Goal: Task Accomplishment & Management: Use online tool/utility

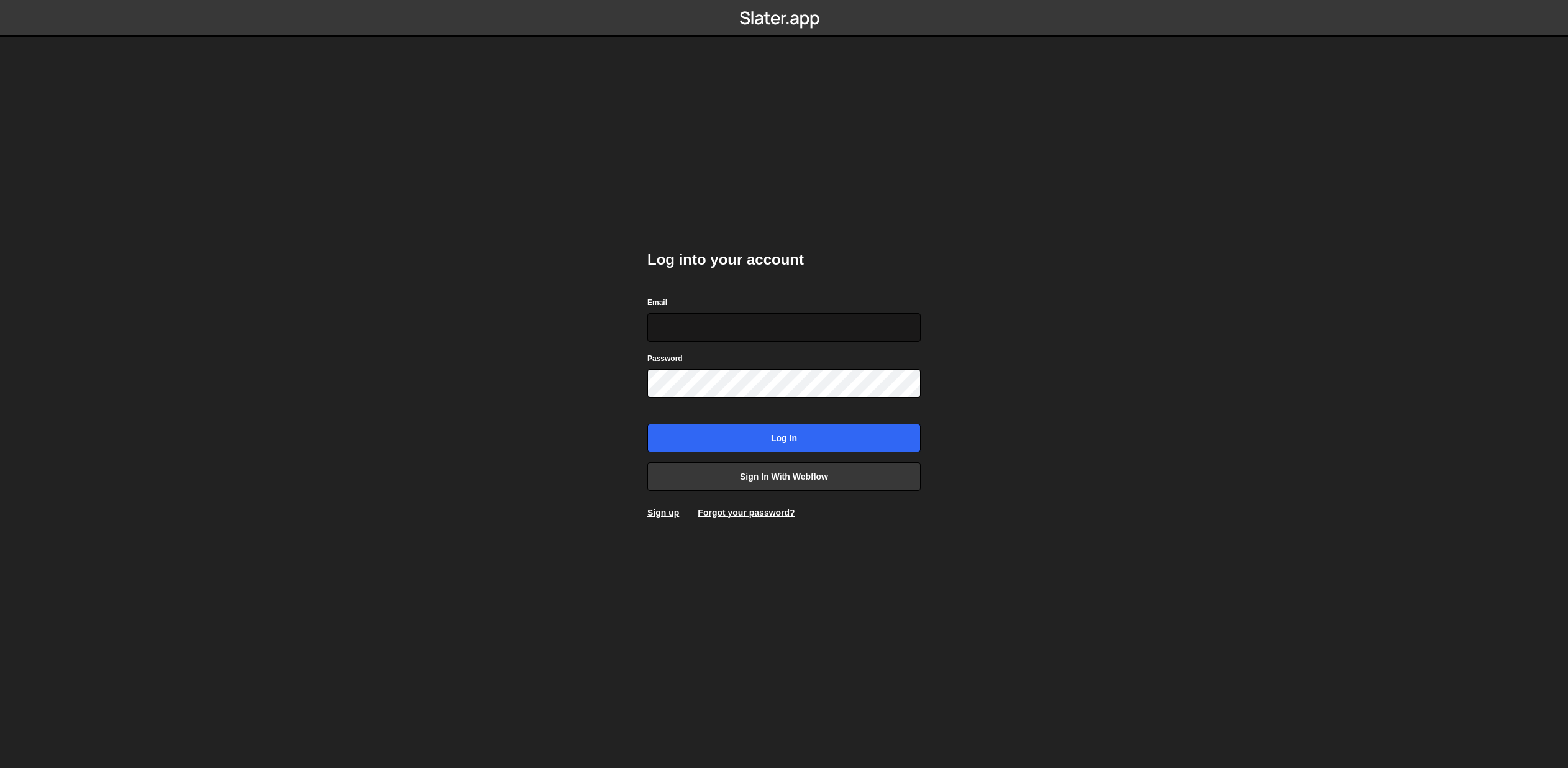
click at [722, 336] on input "Email" at bounding box center [784, 327] width 274 height 29
type input "[EMAIL_ADDRESS][DOMAIN_NAME]"
drag, startPoint x: 881, startPoint y: 271, endPoint x: 861, endPoint y: 303, distance: 37.7
click at [881, 271] on div "Log into your account Email [EMAIL_ADDRESS][DOMAIN_NAME] Password Log in Sign i…" at bounding box center [784, 384] width 274 height 306
click at [844, 323] on input "[EMAIL_ADDRESS][DOMAIN_NAME]" at bounding box center [784, 327] width 274 height 29
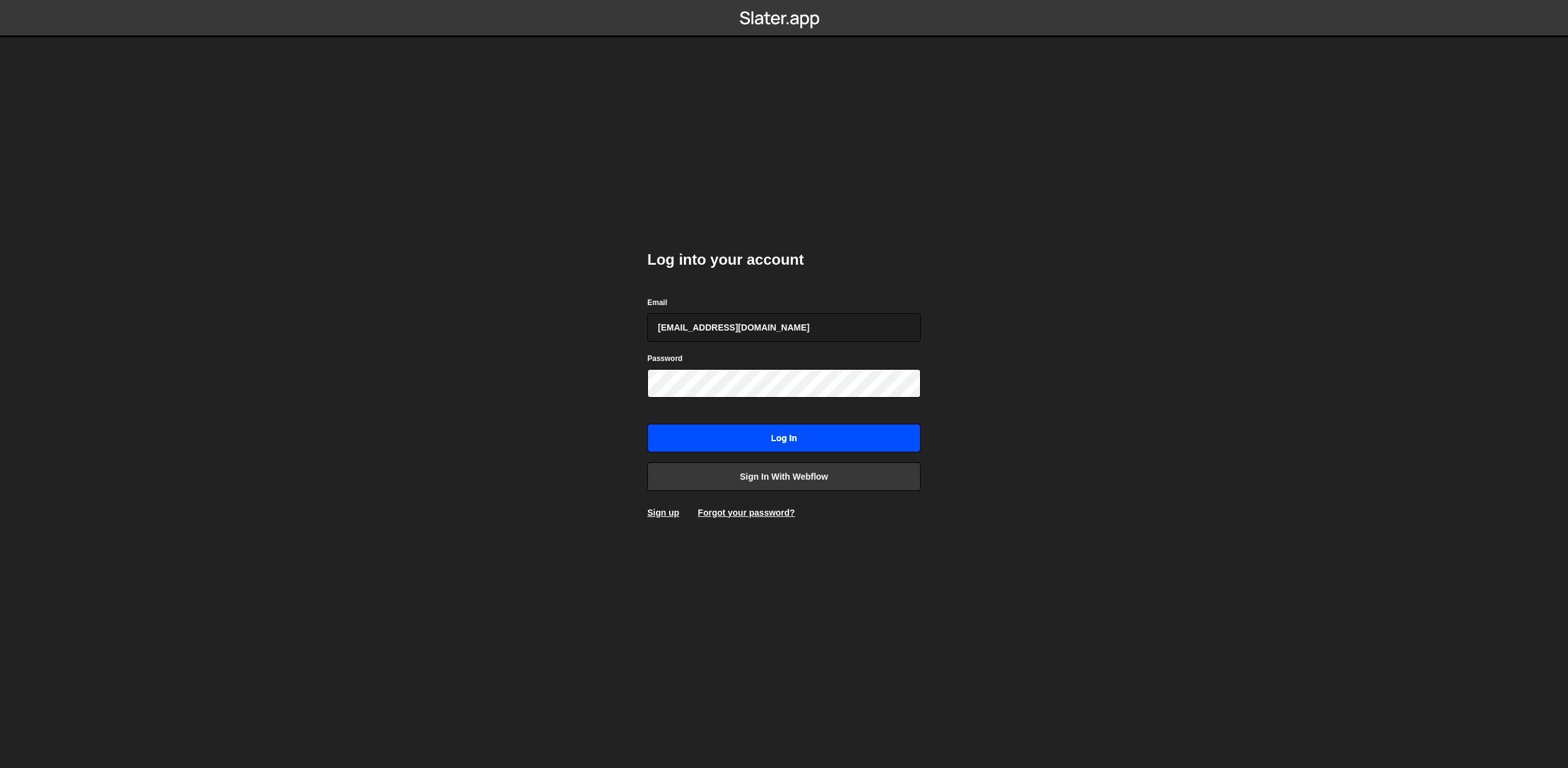
click at [793, 441] on input "Log in" at bounding box center [784, 438] width 274 height 29
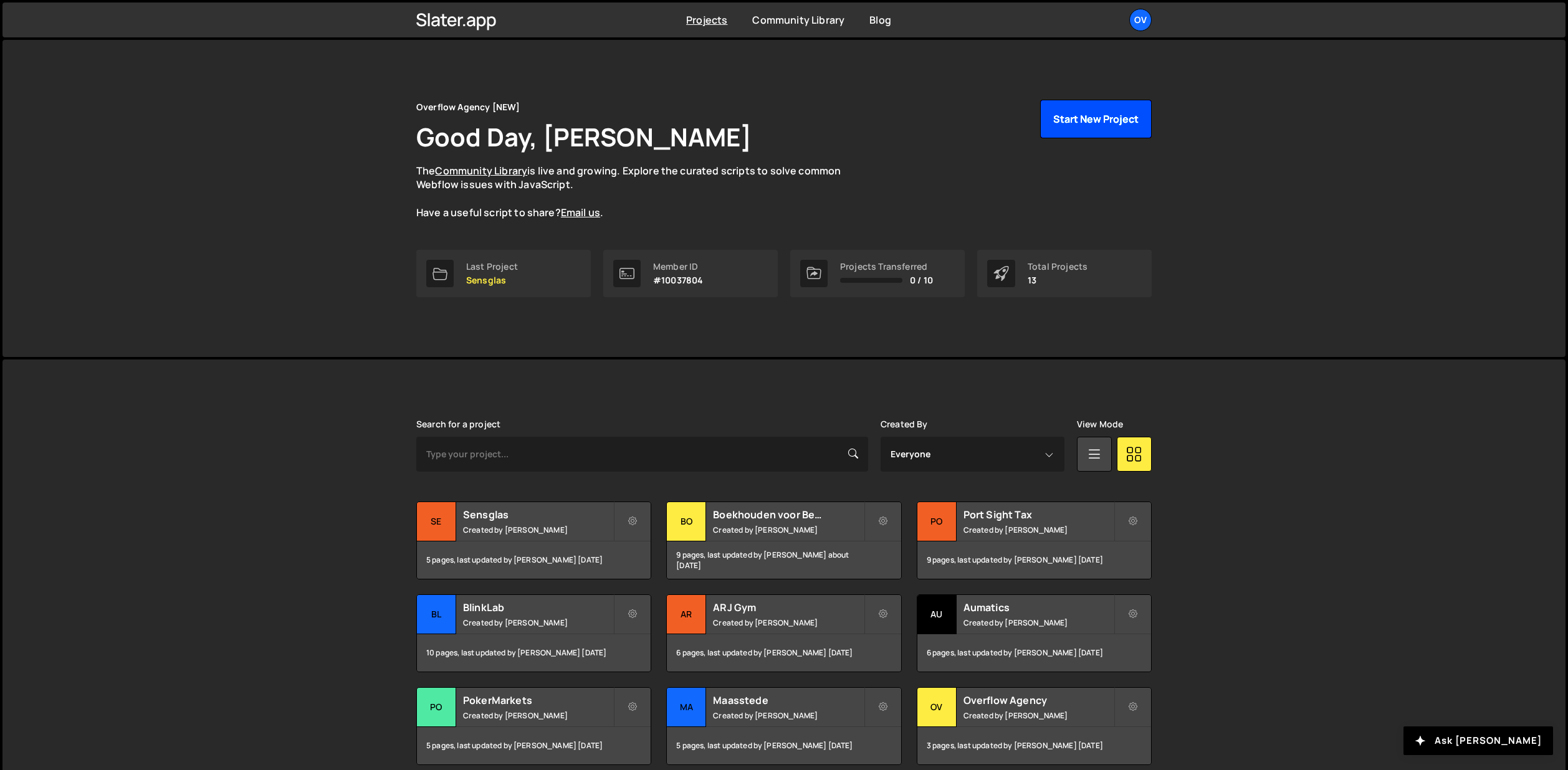
click at [1078, 118] on button "Start New Project" at bounding box center [1096, 119] width 111 height 39
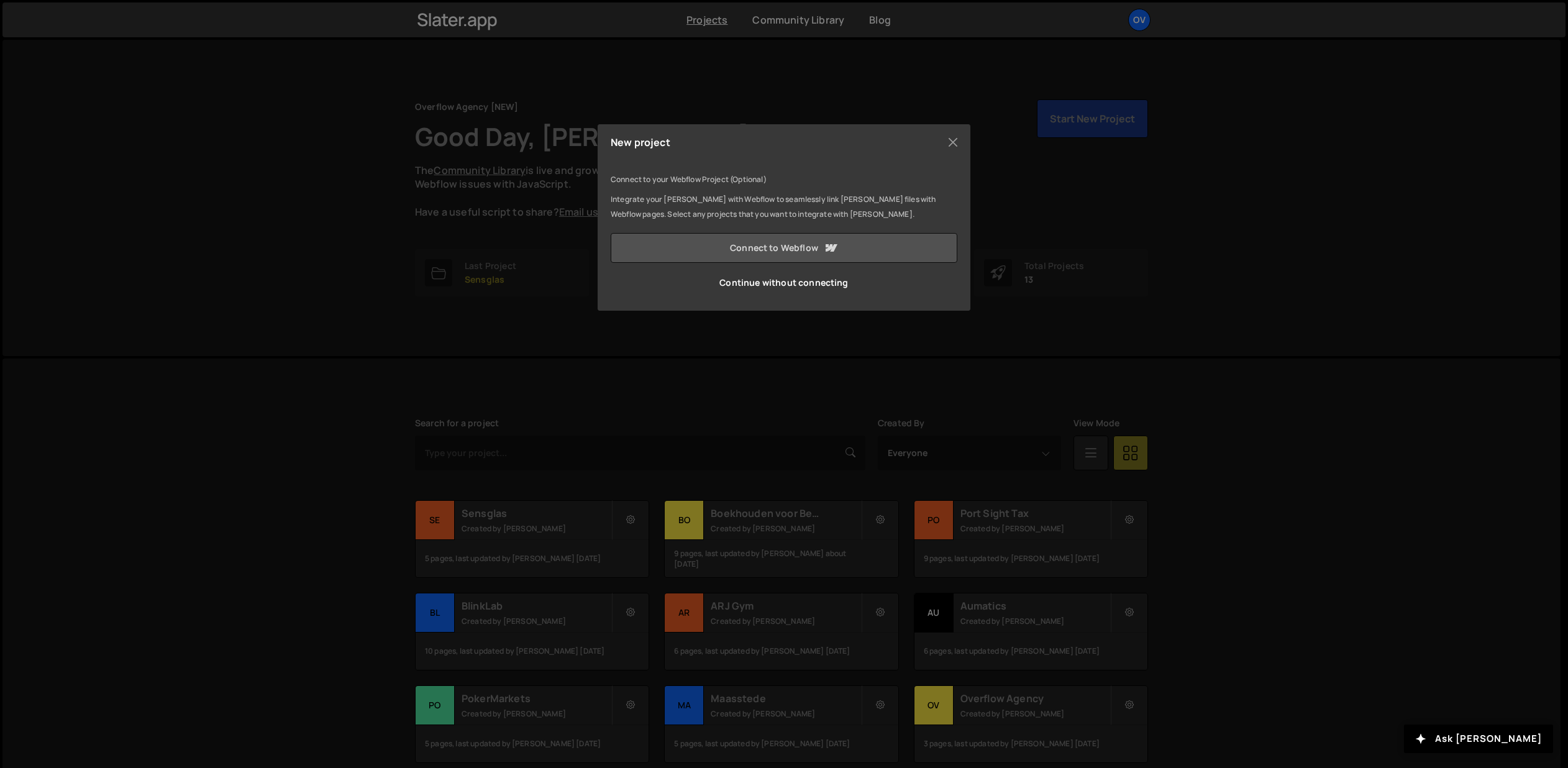
click at [773, 246] on link "Connect to Webflow" at bounding box center [784, 247] width 347 height 29
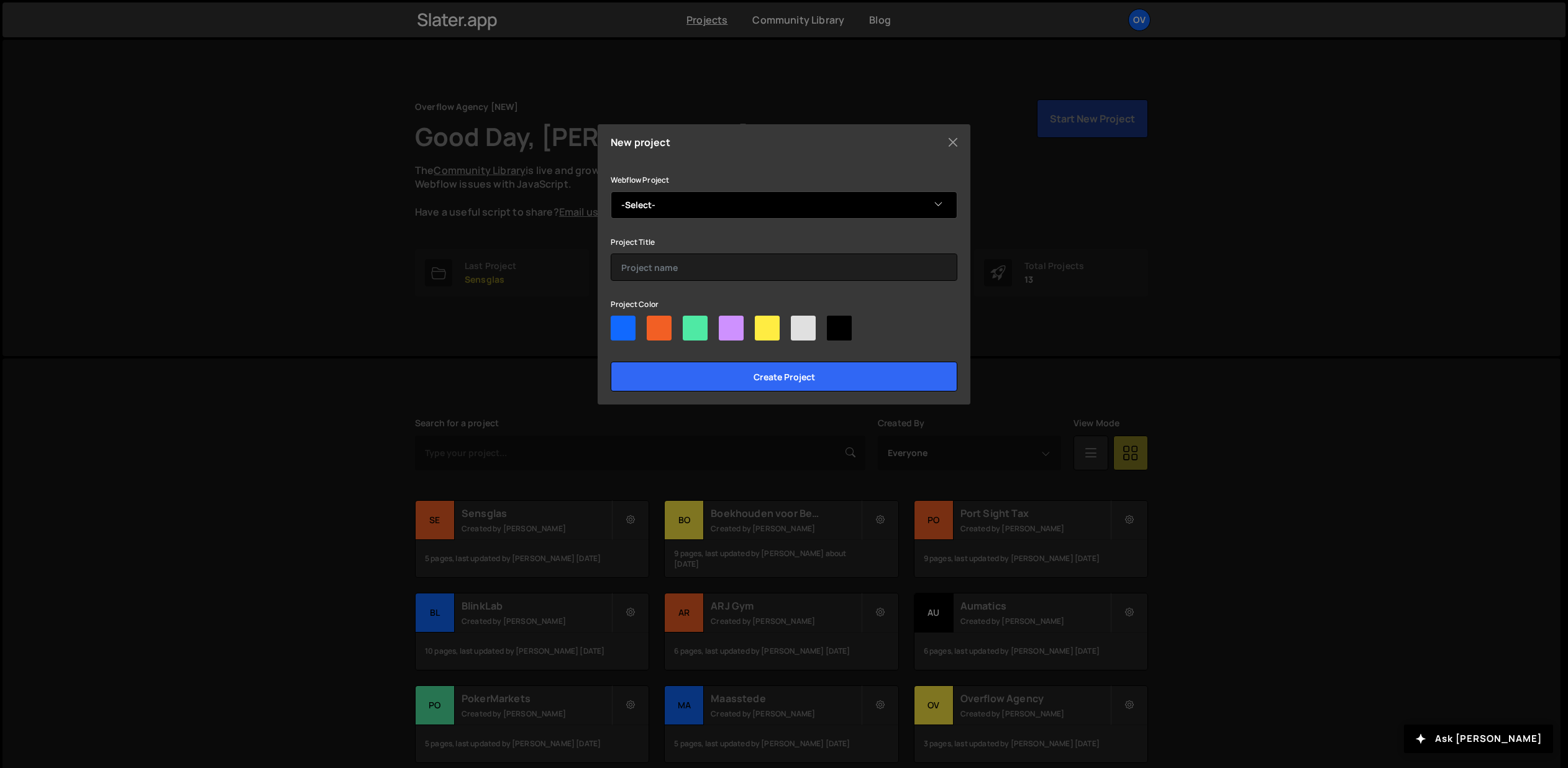
click at [803, 210] on select "-Select- BeFesti 2.0" at bounding box center [784, 205] width 347 height 27
select select "689c3e0aeddce2fea8074571"
click at [611, 191] on select "-Select- BeFesti 2.0" at bounding box center [784, 205] width 347 height 27
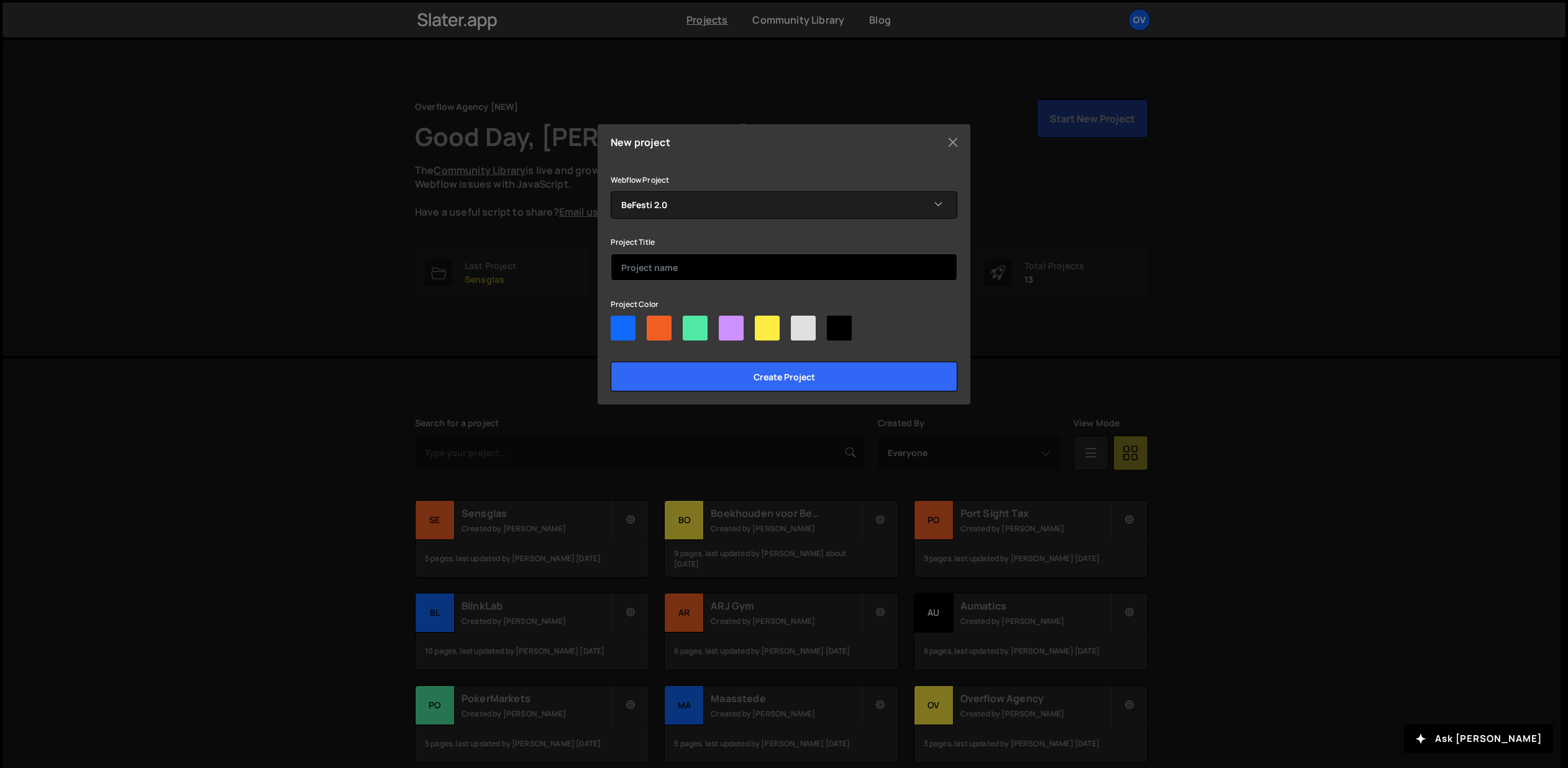
drag, startPoint x: 731, startPoint y: 274, endPoint x: 720, endPoint y: 272, distance: 11.2
click at [722, 272] on input "text" at bounding box center [784, 267] width 347 height 27
type input "BeFesti 2.0"
click at [744, 331] on div at bounding box center [784, 330] width 347 height 29
click at [733, 333] on div at bounding box center [731, 328] width 25 height 25
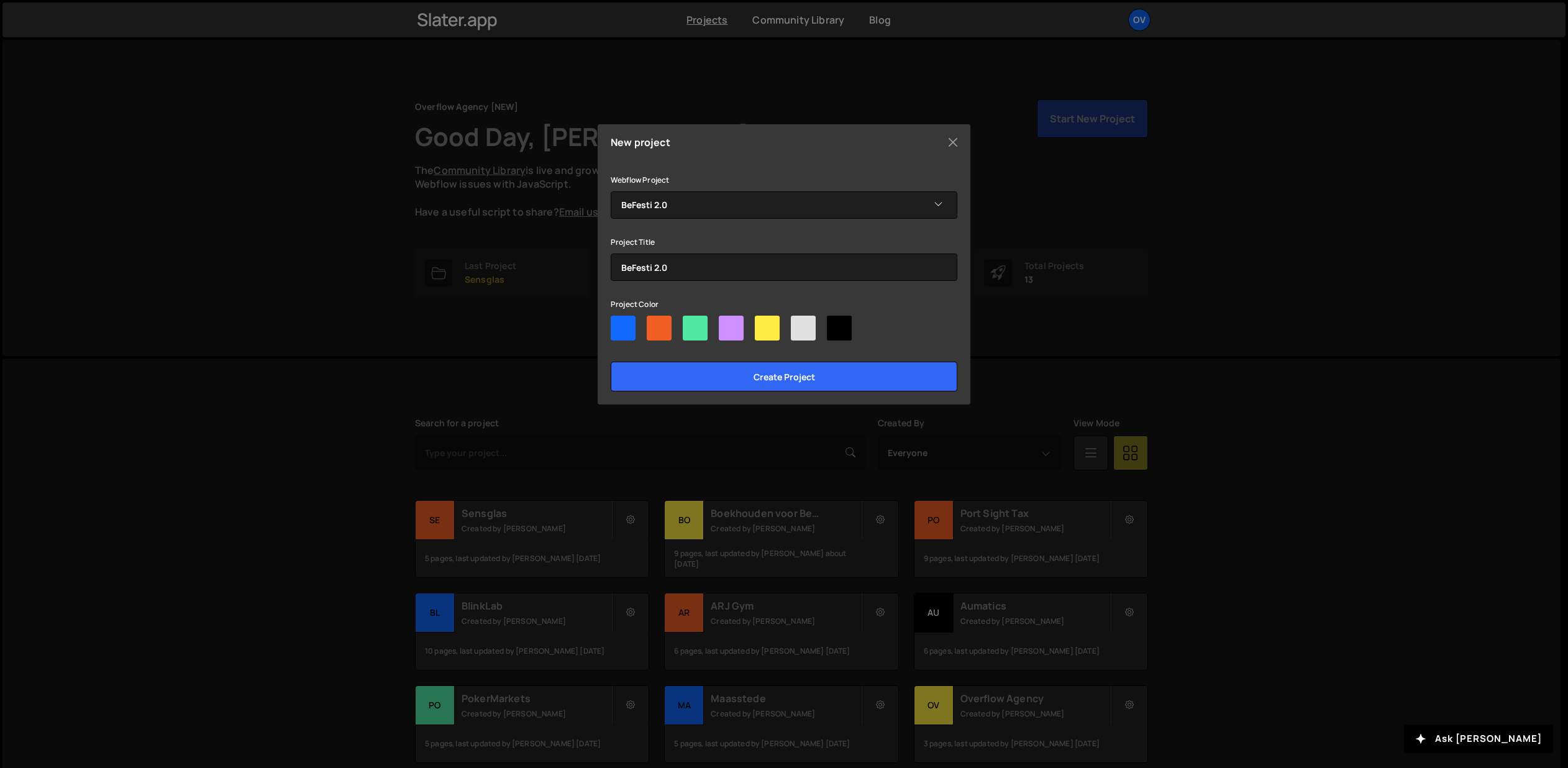
click at [727, 324] on input"] "radio" at bounding box center [722, 320] width 8 height 8
radio input"] "true"
click at [738, 385] on input "Create project" at bounding box center [784, 376] width 347 height 29
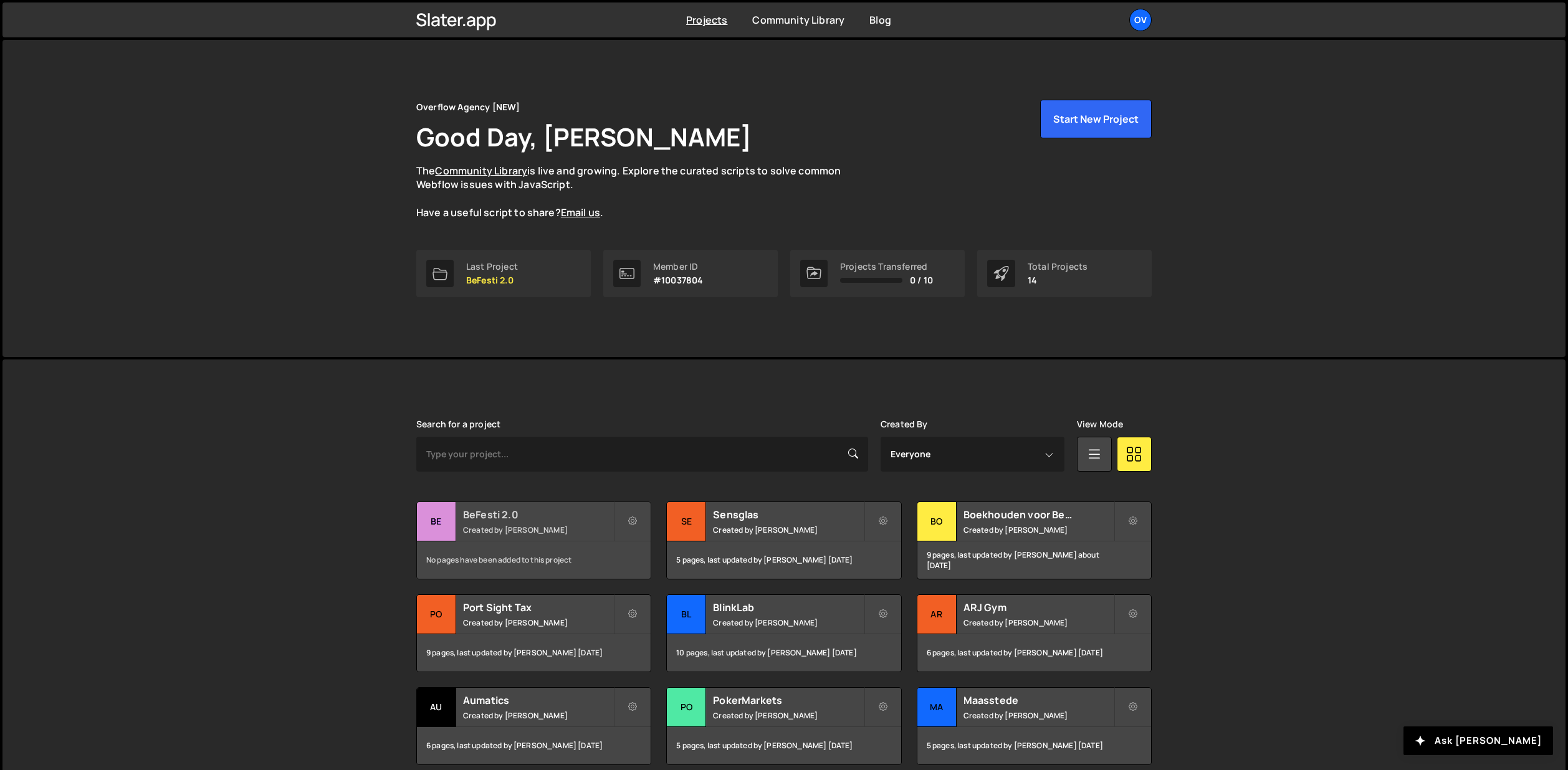
click at [524, 512] on h2 "BeFesti 2.0" at bounding box center [538, 515] width 150 height 14
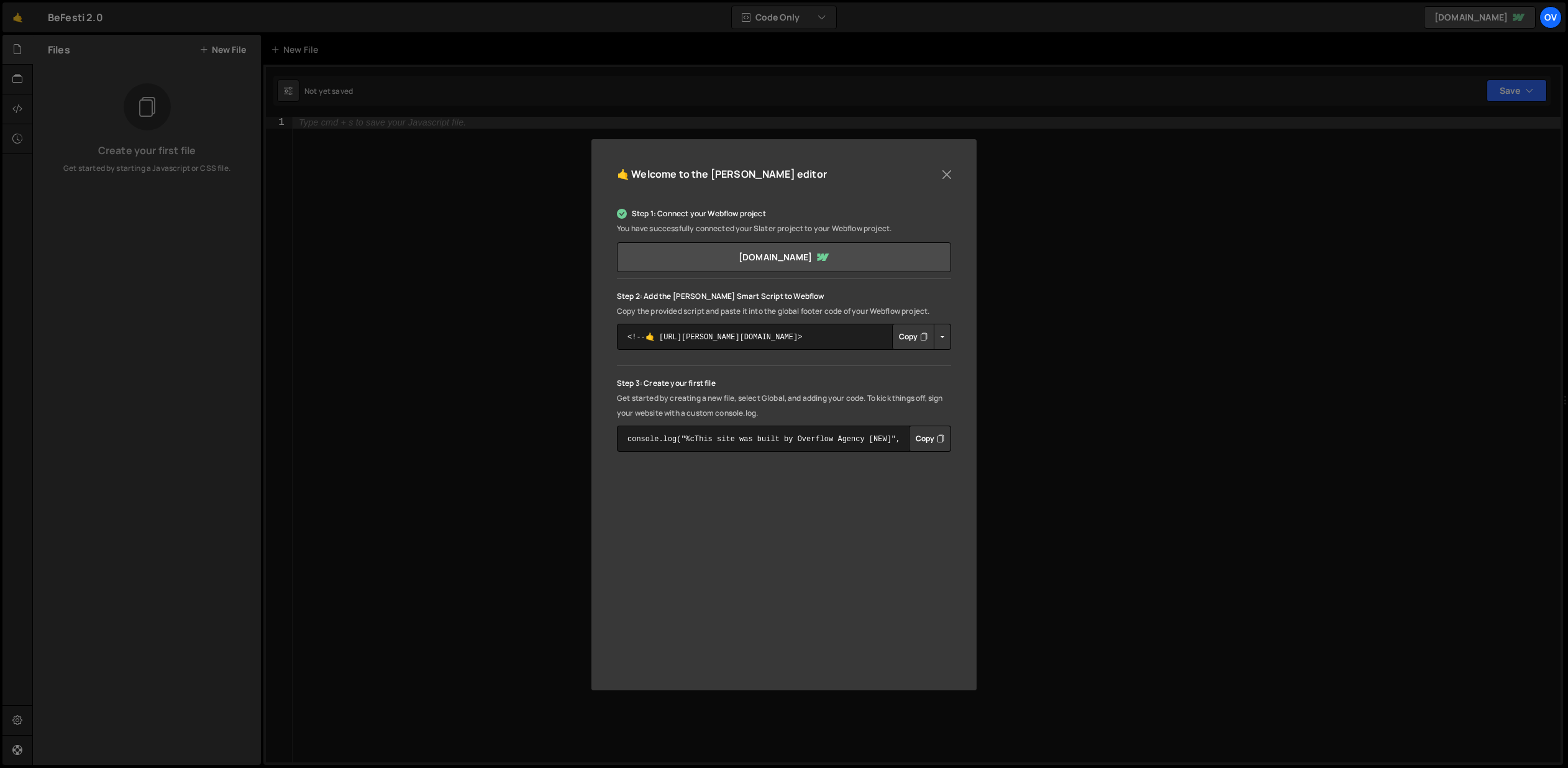
click at [908, 337] on button "Copy" at bounding box center [913, 336] width 42 height 26
drag, startPoint x: 948, startPoint y: 171, endPoint x: 595, endPoint y: 153, distance: 353.5
click at [948, 172] on button "Close" at bounding box center [946, 175] width 19 height 19
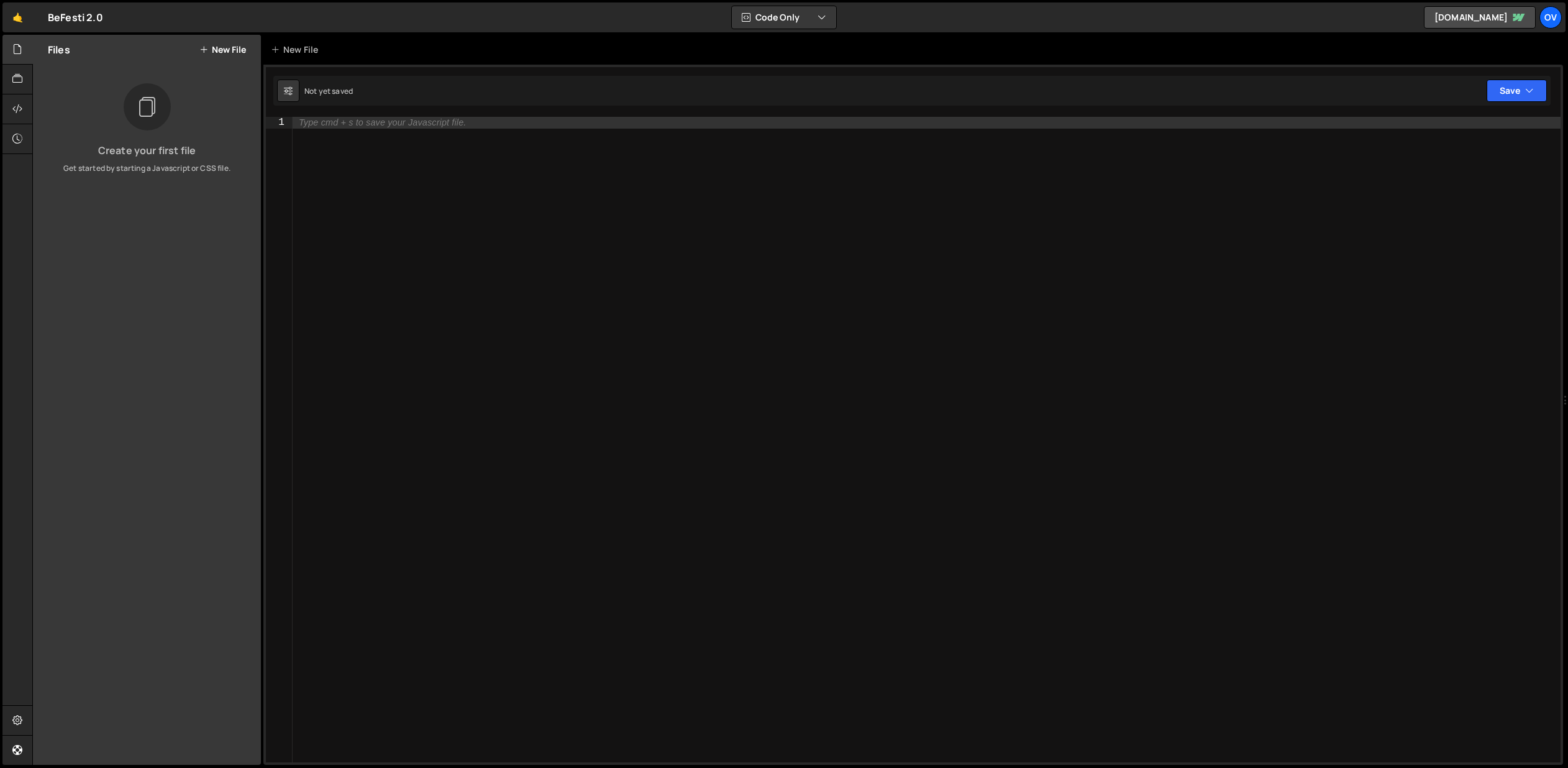
click at [226, 42] on div "Files New File" at bounding box center [147, 49] width 228 height 29
click at [227, 52] on button "New File" at bounding box center [223, 49] width 47 height 10
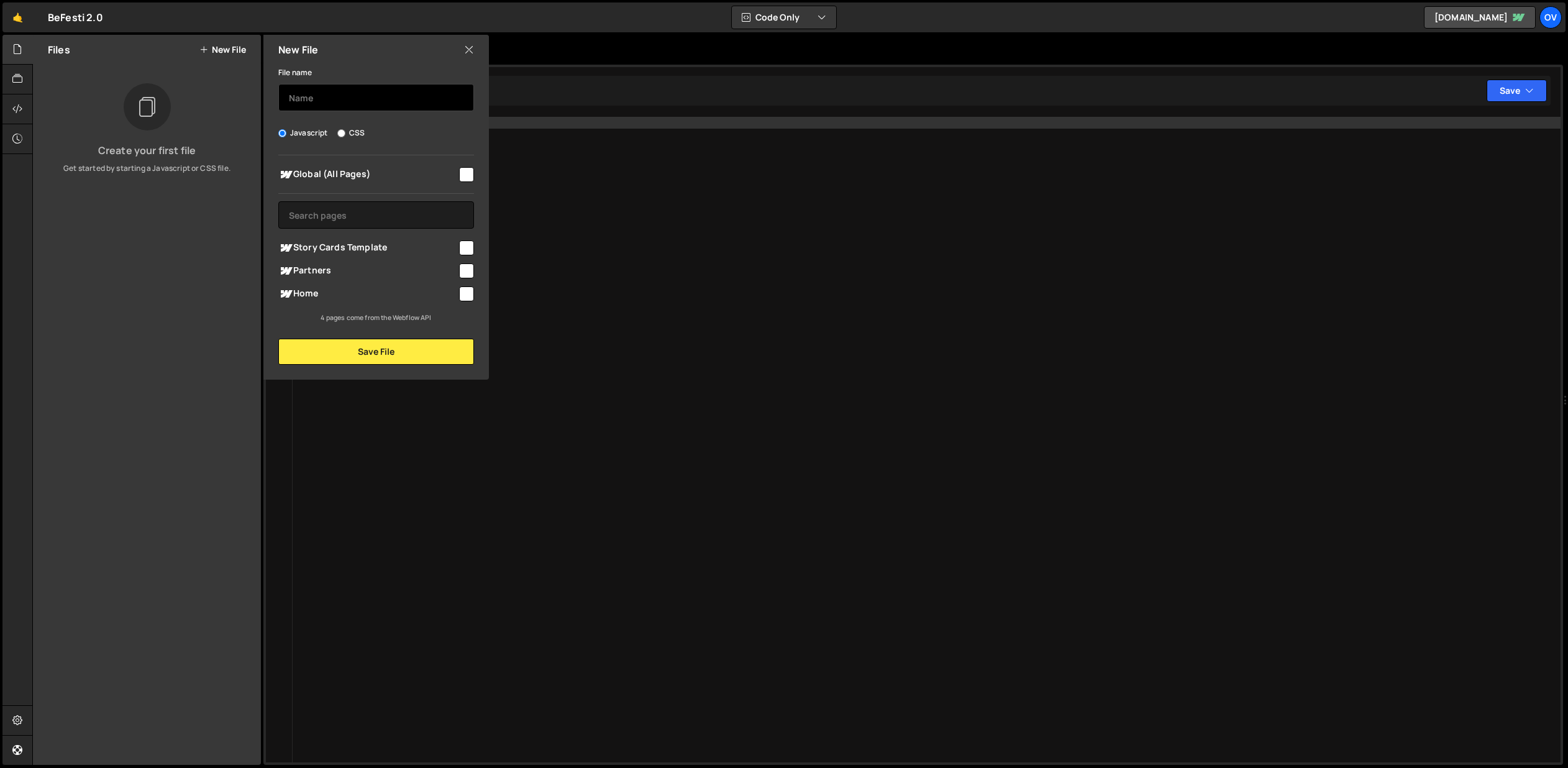
click at [348, 94] on input "text" at bounding box center [376, 98] width 196 height 27
type input "Flick Cards"
click at [389, 271] on span "Partners" at bounding box center [367, 271] width 179 height 15
checkbox input "true"
click at [340, 352] on button "Save File" at bounding box center [376, 351] width 196 height 26
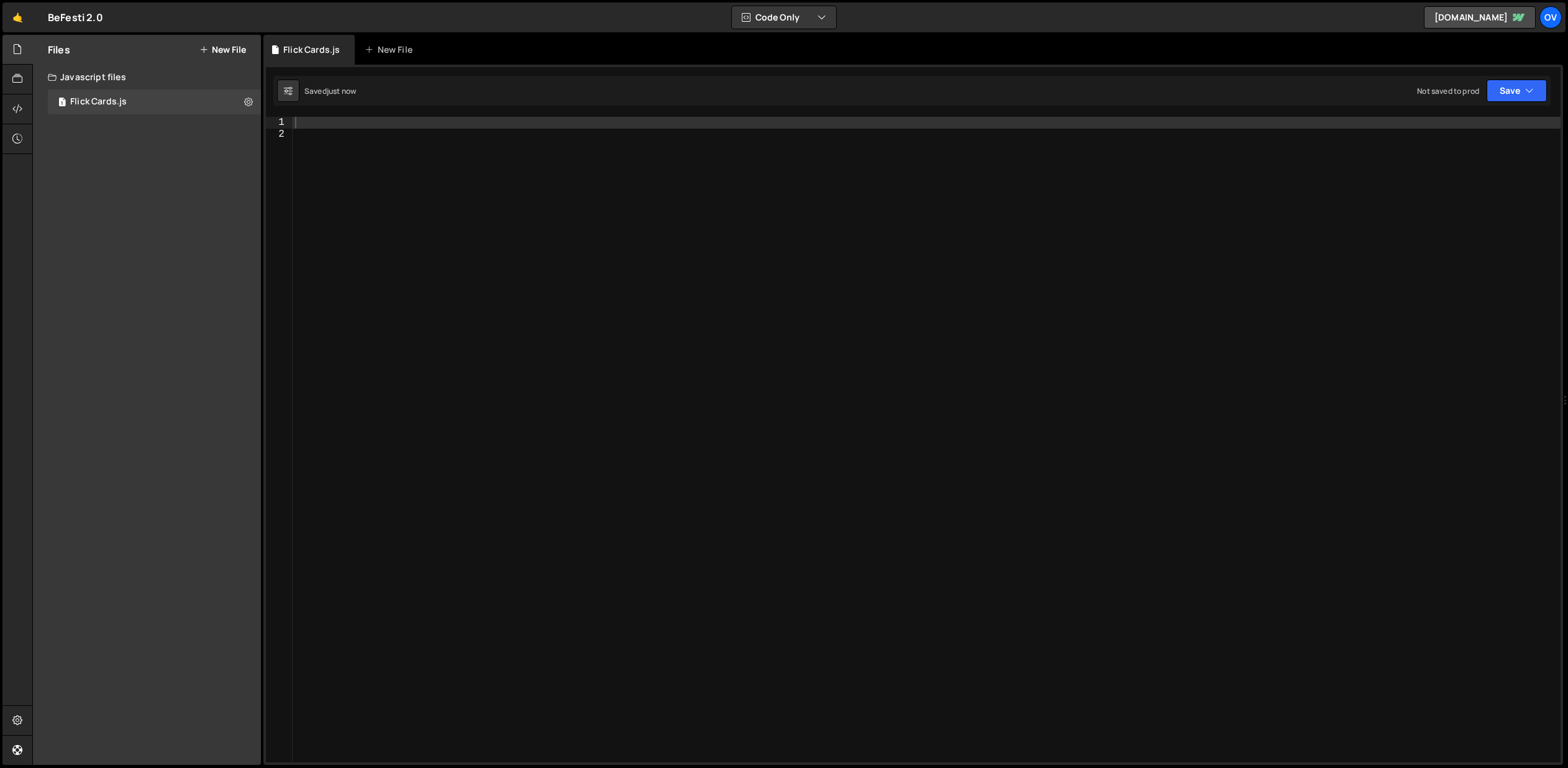
click at [760, 159] on div at bounding box center [926, 451] width 1268 height 669
paste textarea "});"
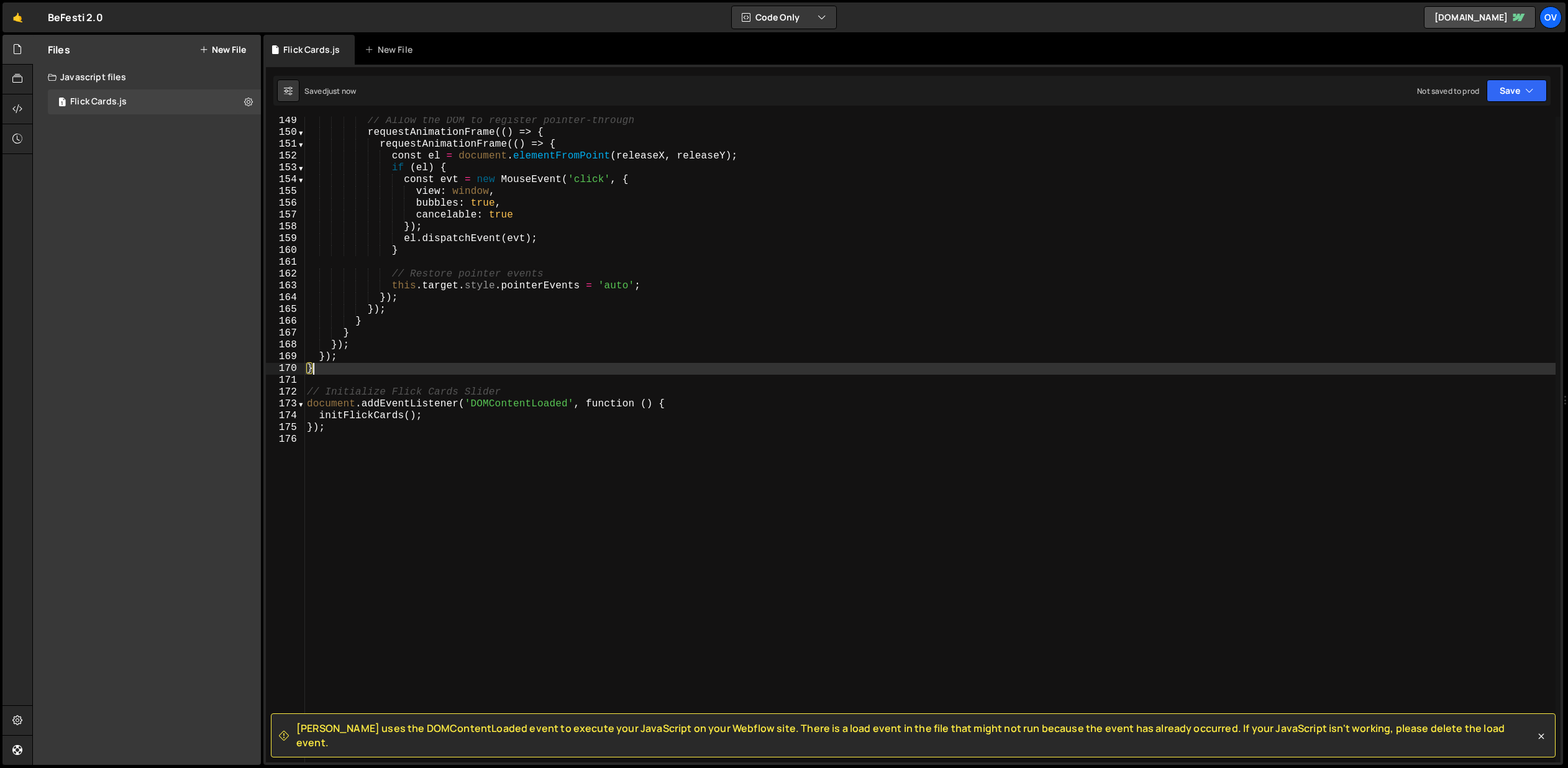
scroll to position [1749, 0]
click at [365, 433] on div "// Allow the DOM to register pointer-through requestAnimationFrame (( ) => { re…" at bounding box center [929, 449] width 1251 height 669
type textarea "});"
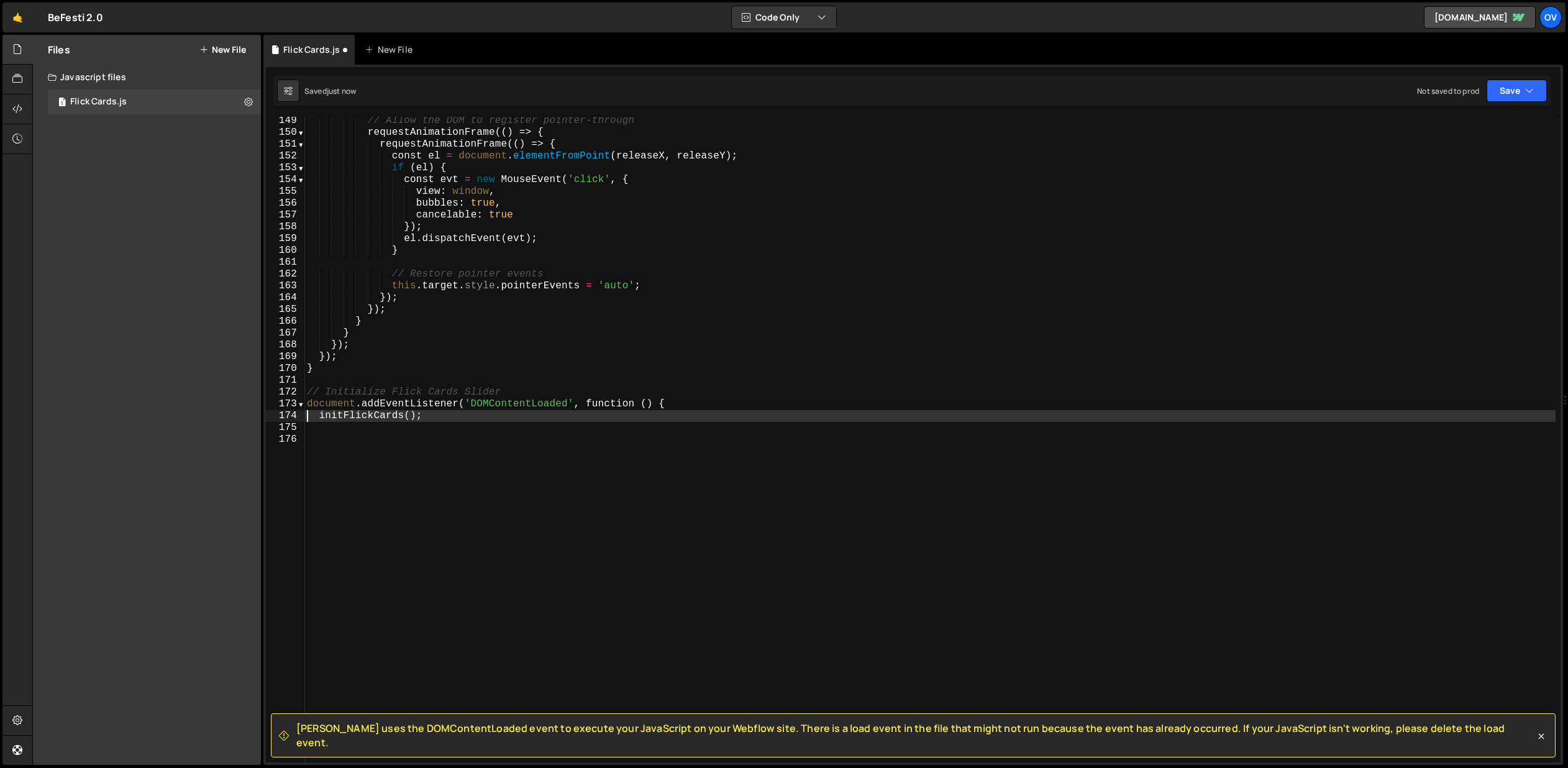
type textarea "document.addEventListener('DOMContentLoaded', function () {"
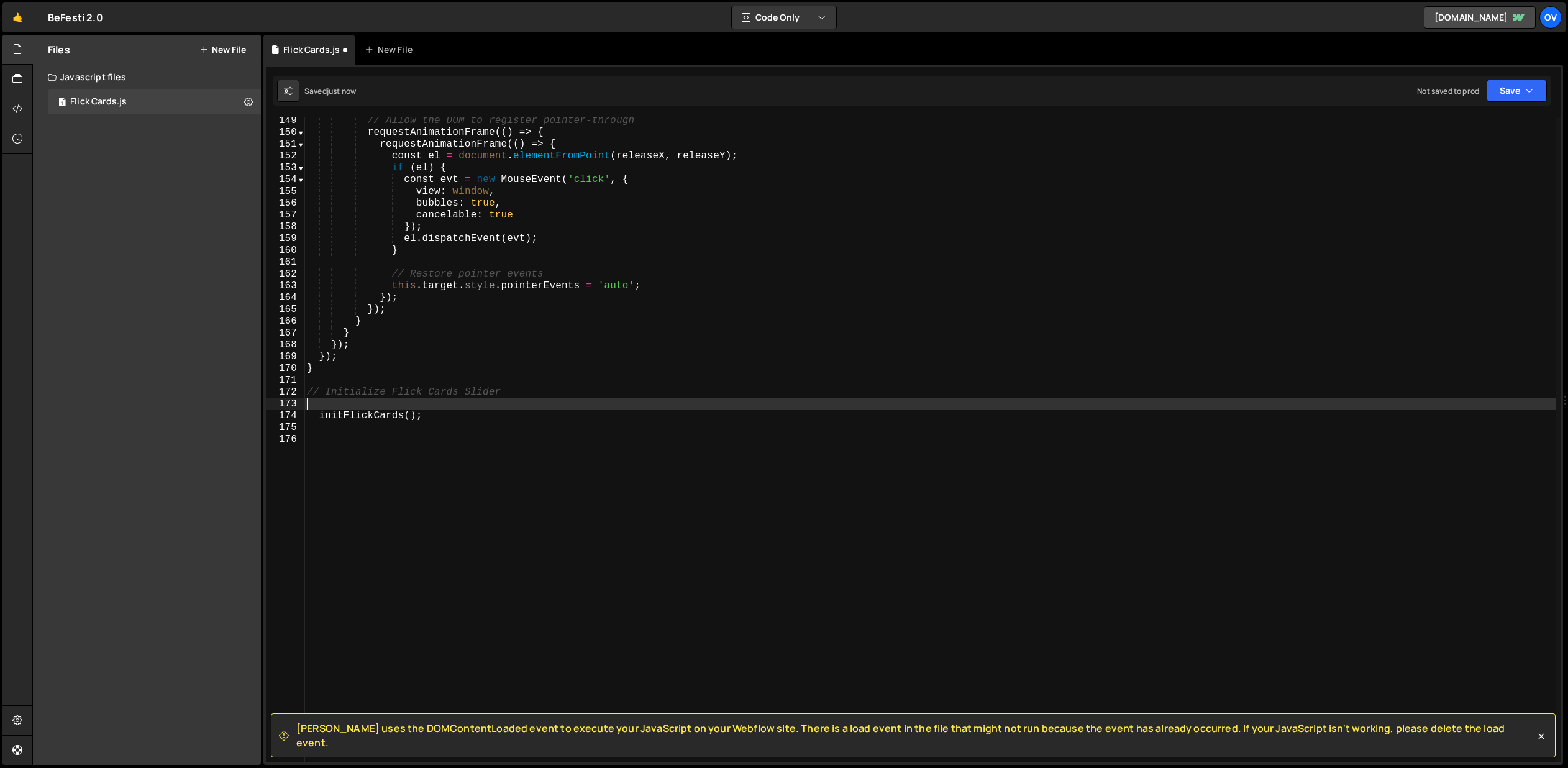
type textarea "// Initialize Flick Cards Slider"
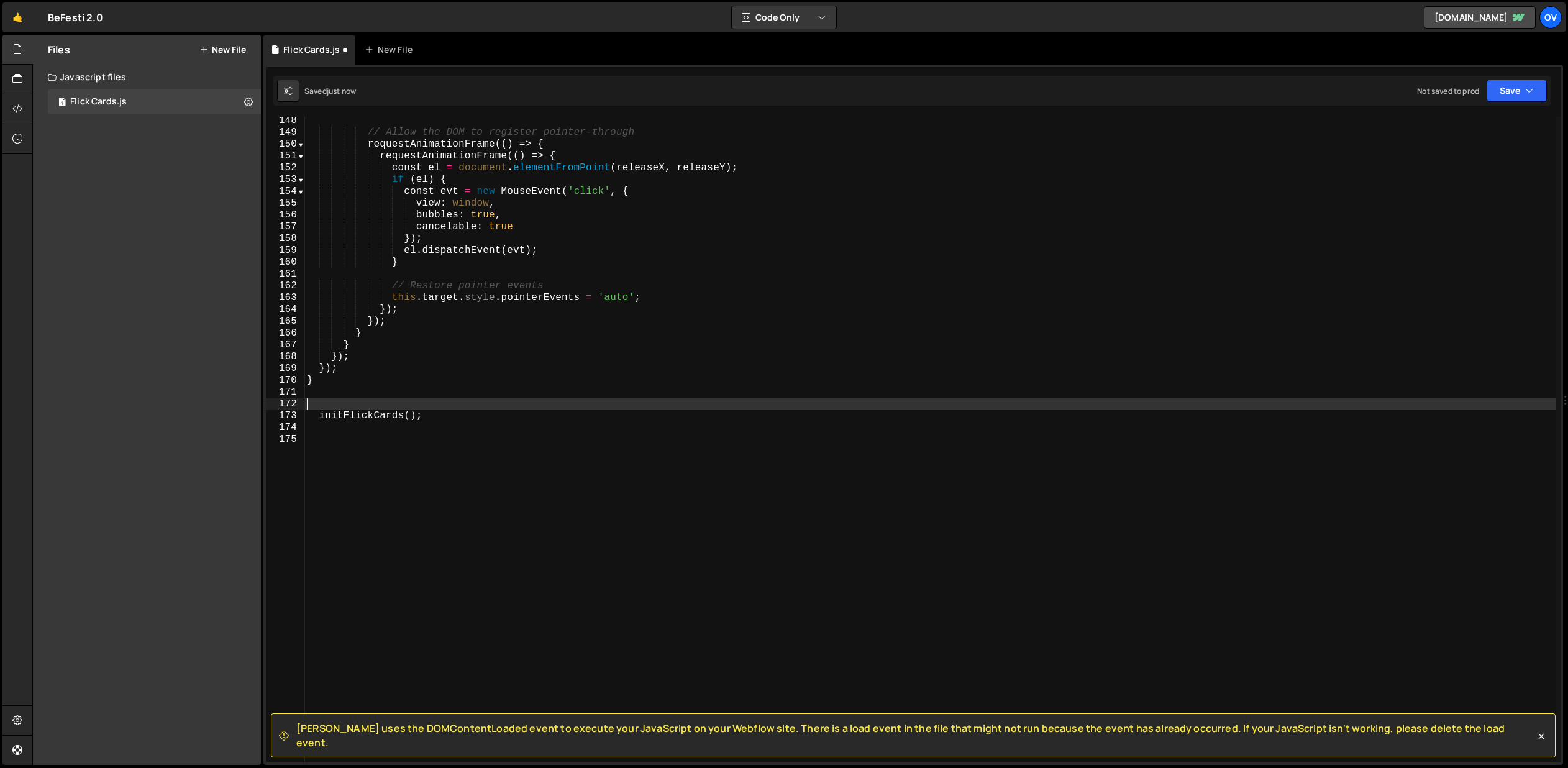
type textarea "initFlickCards();"
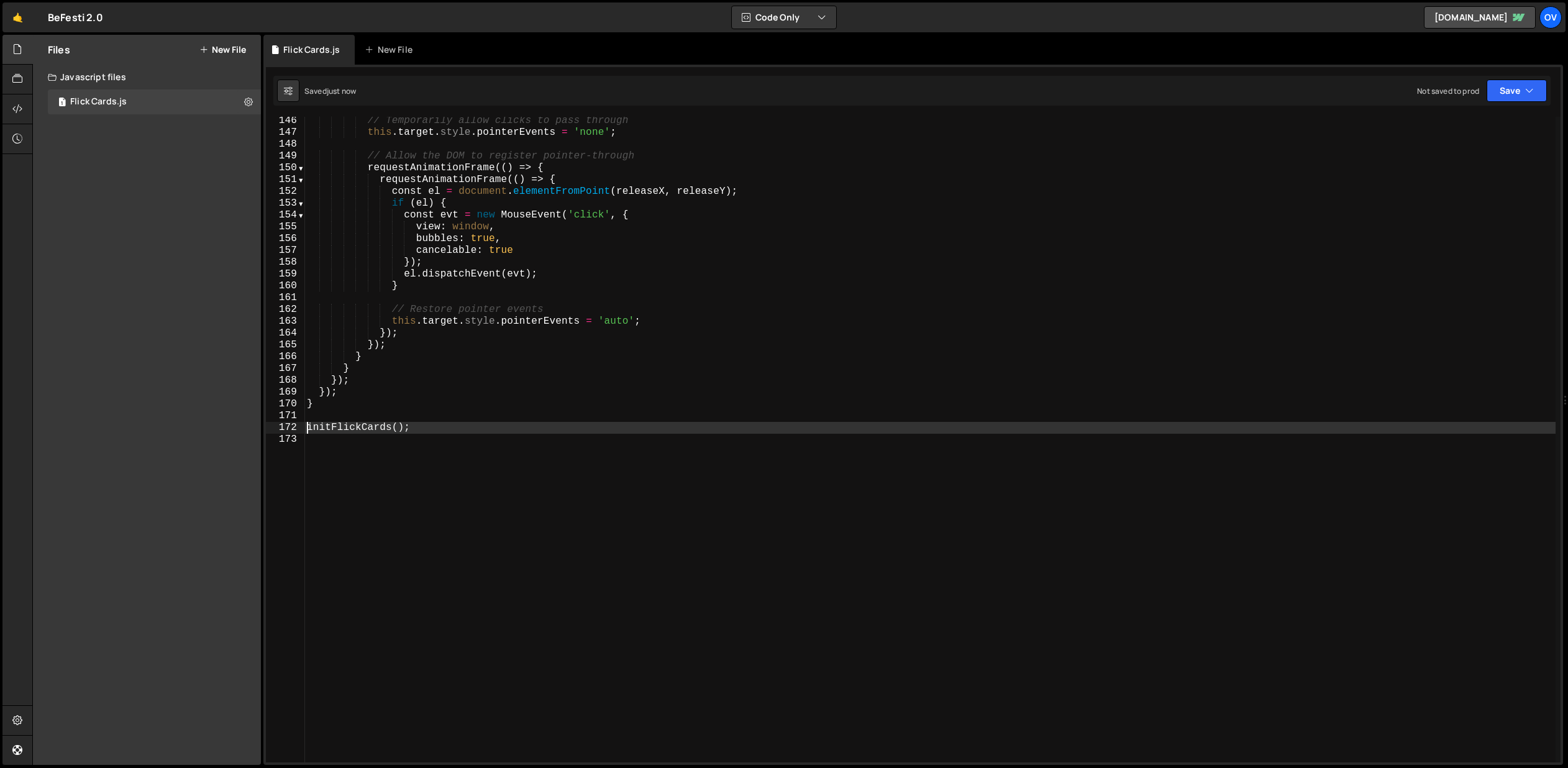
click at [211, 47] on button "New File" at bounding box center [223, 49] width 47 height 10
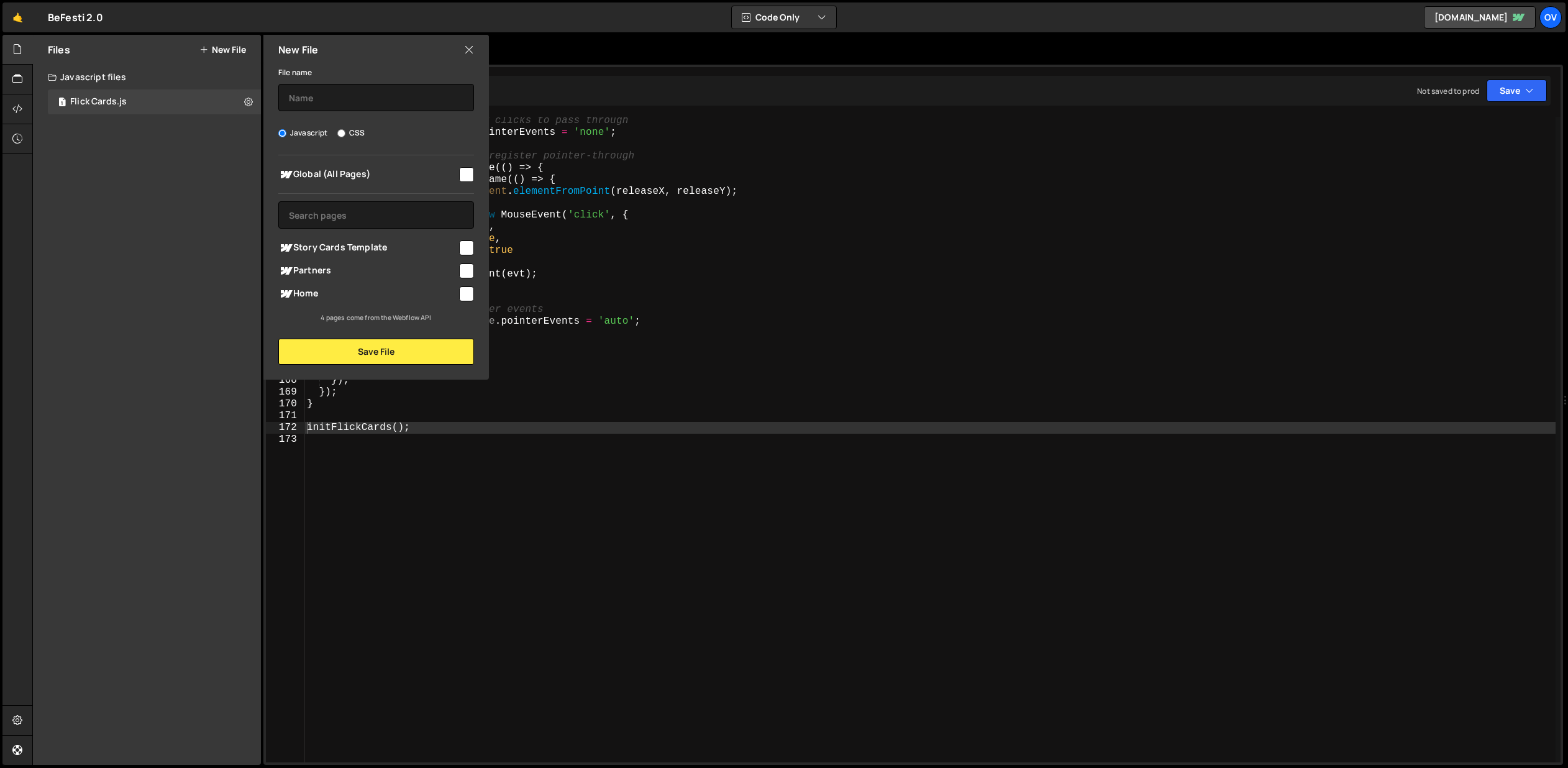
click at [381, 139] on div "File name Javascript CSS Global (All Pages) Save File" at bounding box center [376, 214] width 225 height 300
click at [332, 131] on div "Javascript CSS" at bounding box center [376, 133] width 196 height 12
click at [346, 131] on label "CSS" at bounding box center [351, 133] width 27 height 12
click at [345, 131] on input "CSS" at bounding box center [341, 133] width 8 height 8
radio input "true"
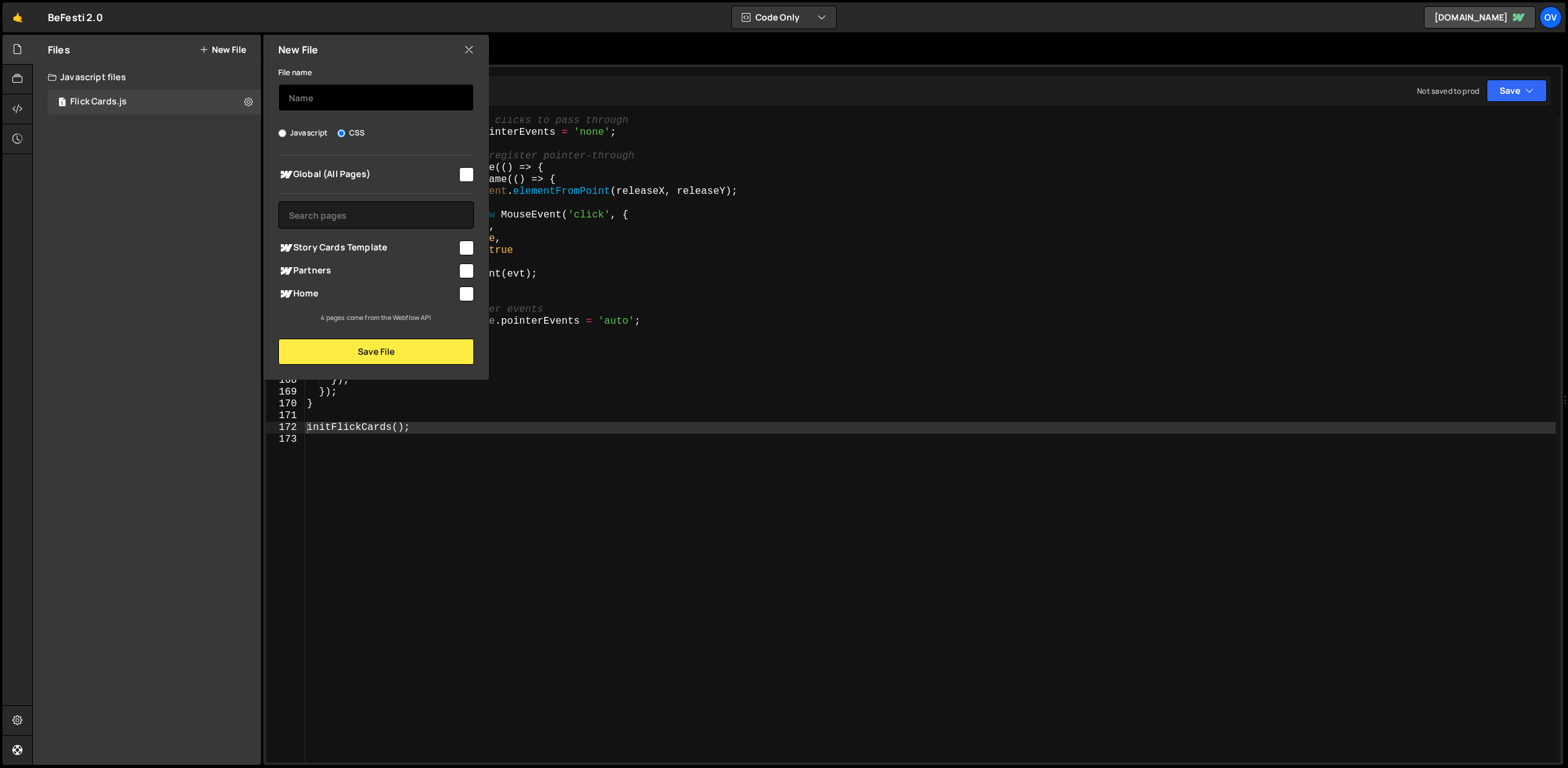
click at [375, 95] on input "text" at bounding box center [376, 98] width 196 height 27
type input "Flocik Cards"
type input "Flick Cards"
click at [448, 271] on span "Partners" at bounding box center [367, 271] width 179 height 15
checkbox input "true"
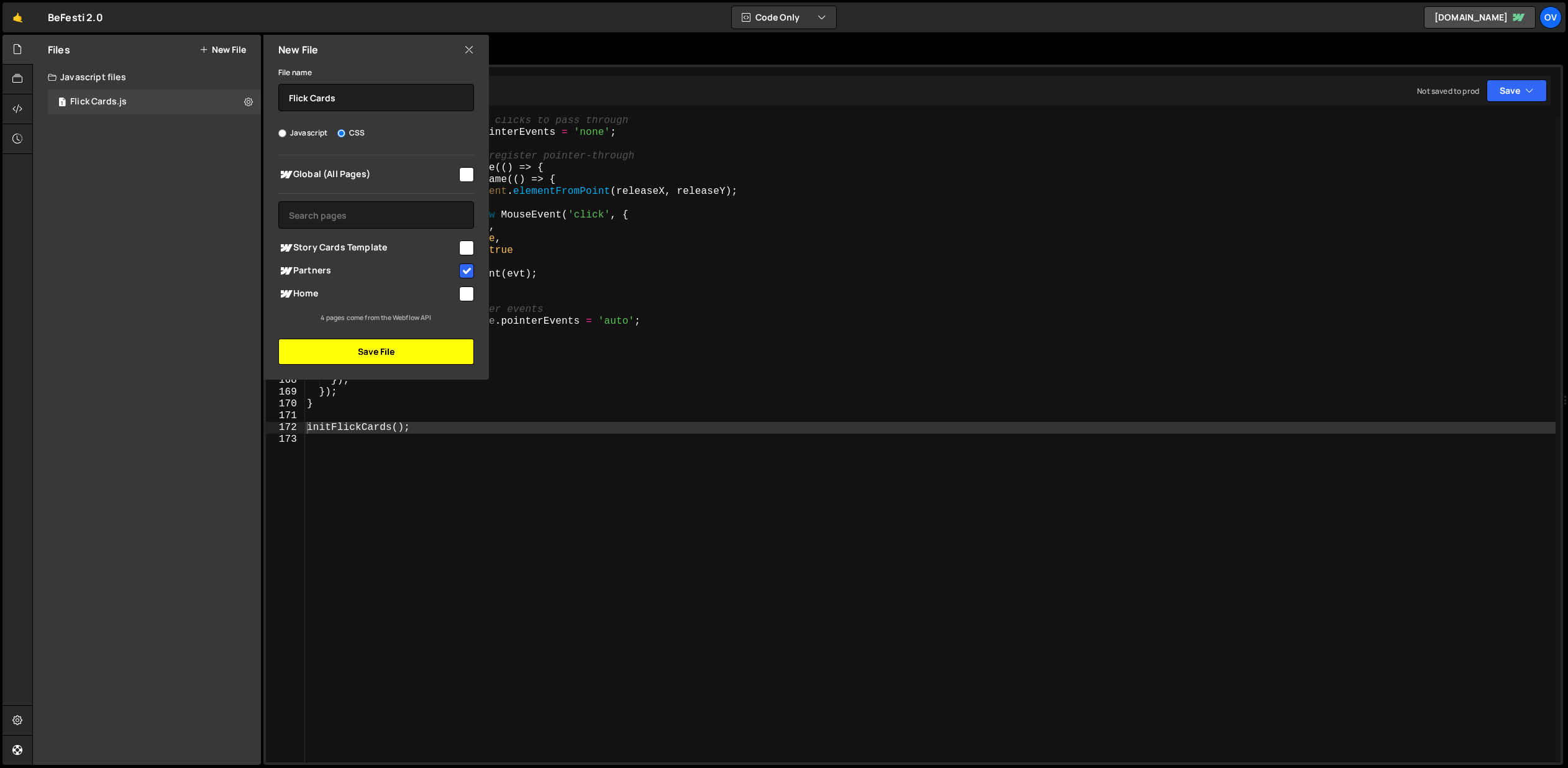
click at [385, 353] on button "Save File" at bounding box center [376, 351] width 196 height 26
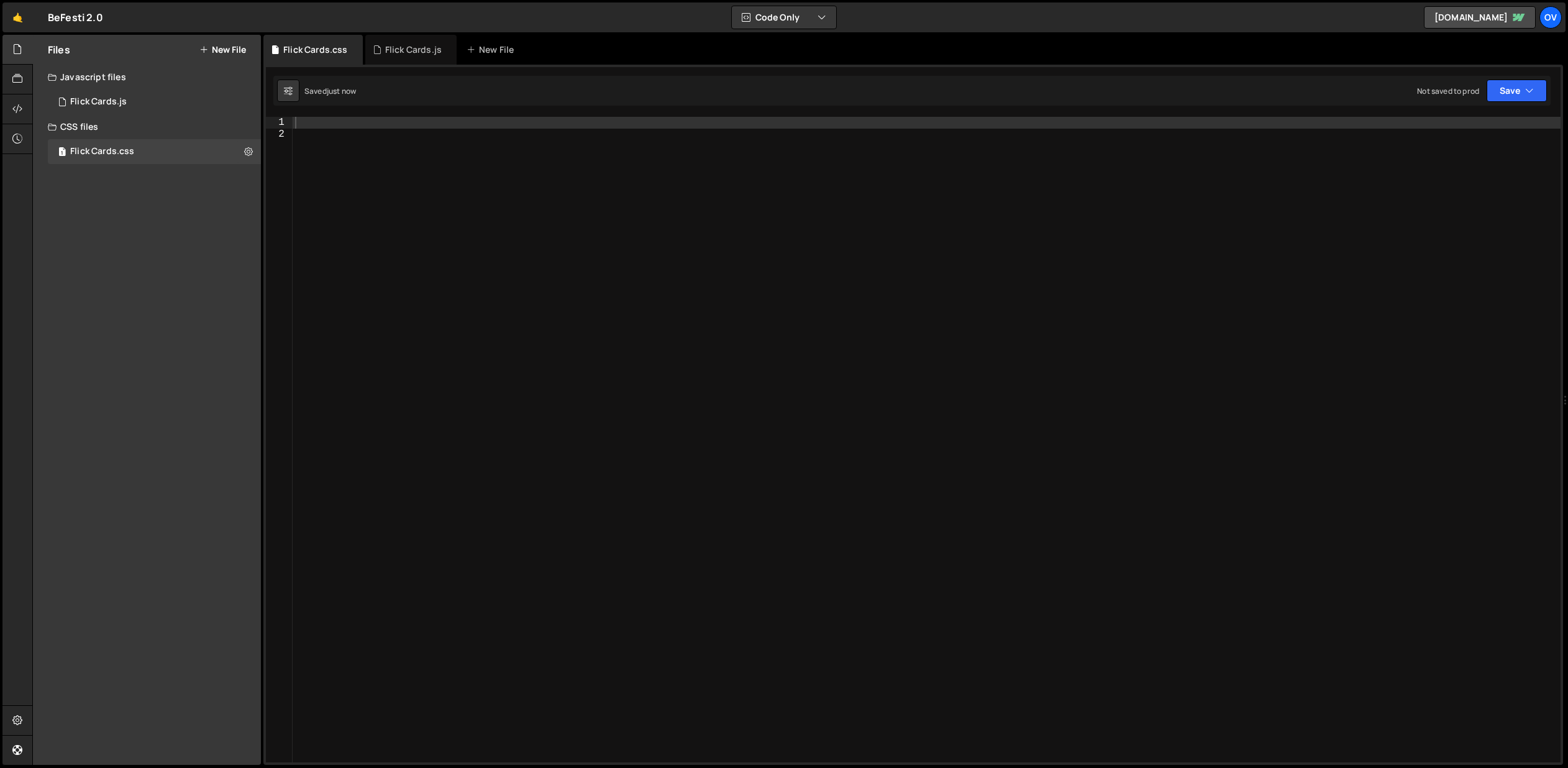
click at [509, 211] on div at bounding box center [926, 451] width 1268 height 669
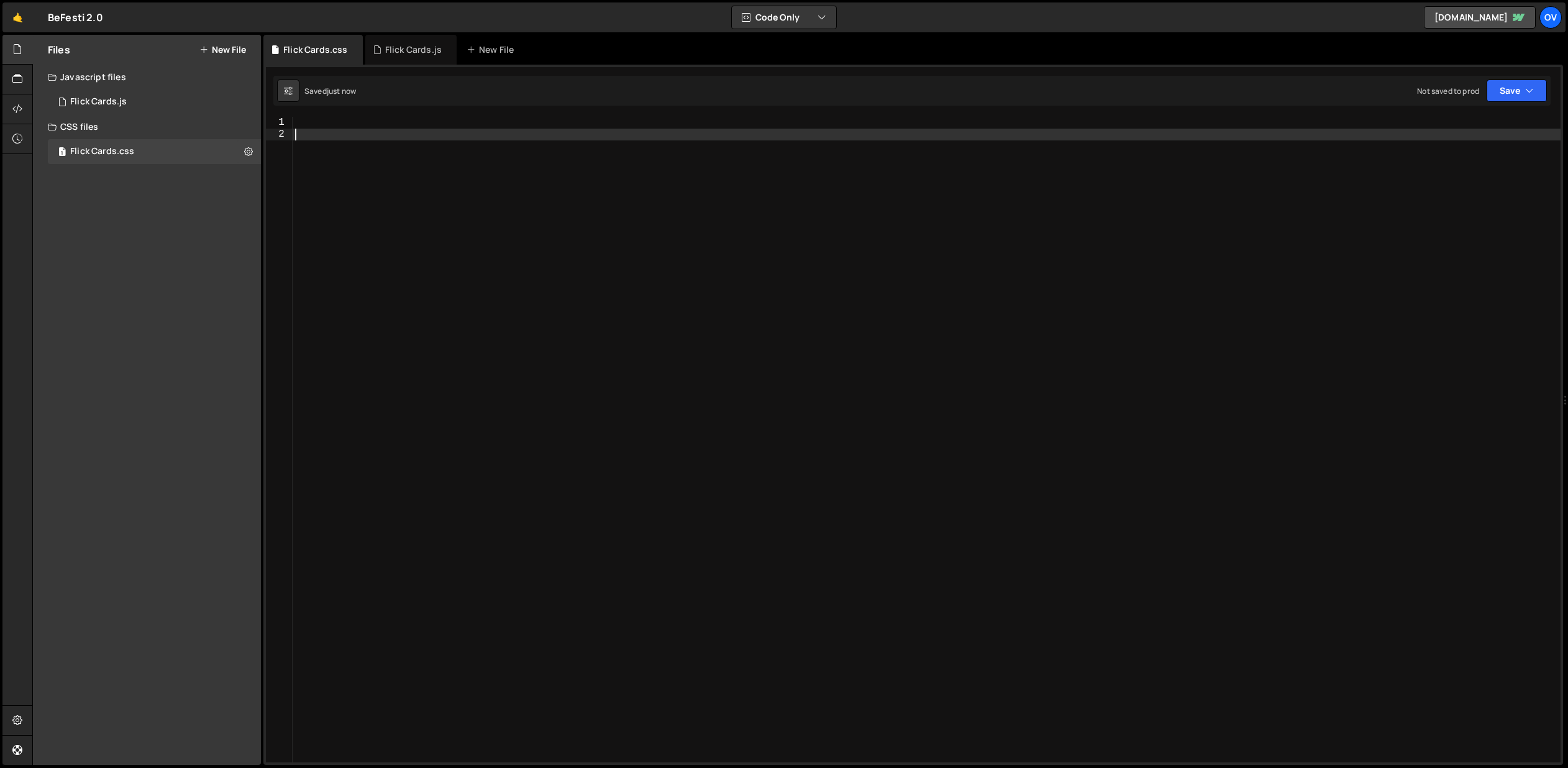
paste textarea "}"
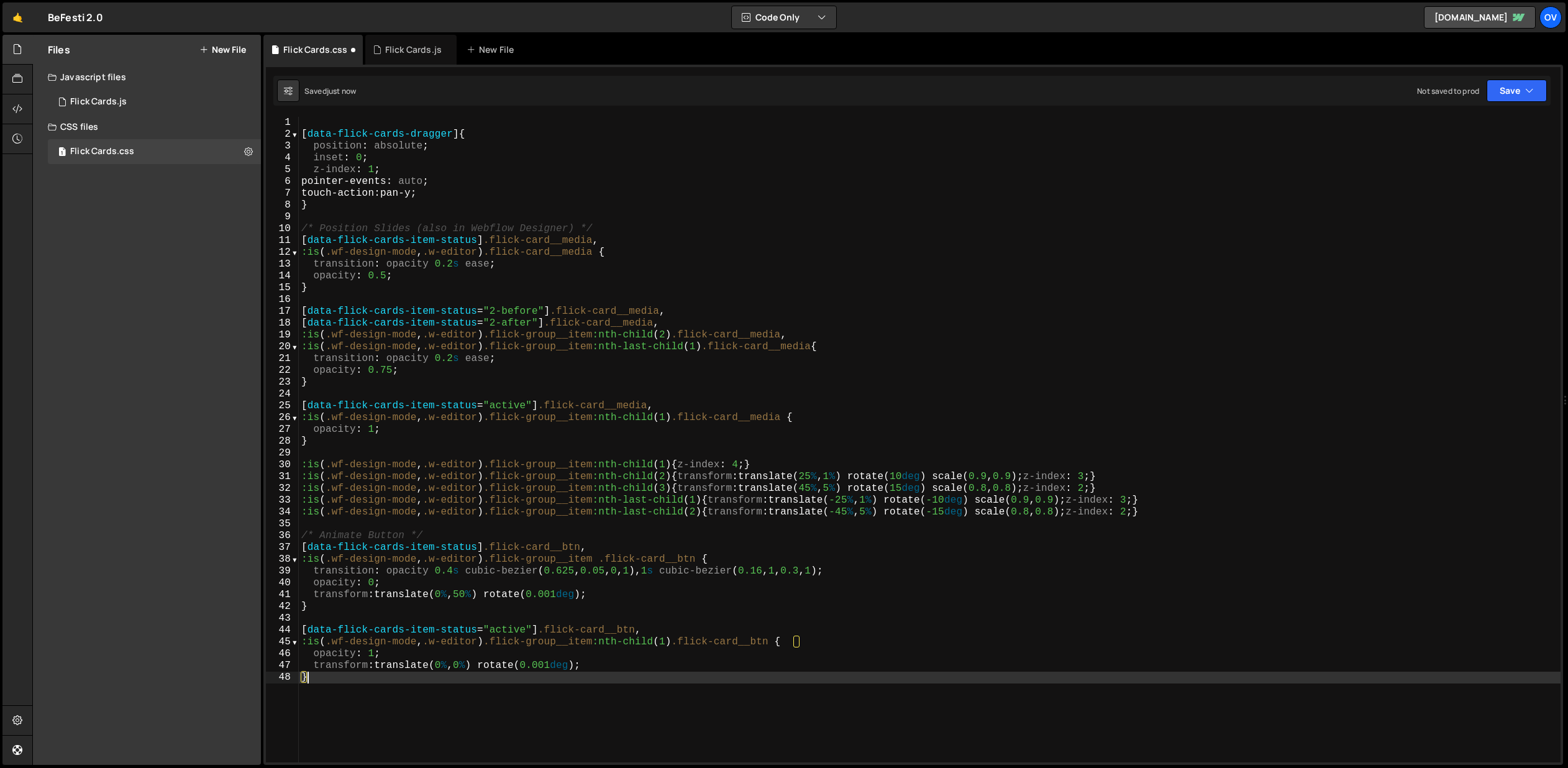
type textarea ":is(.wf-design-mode, .w-editor) .flick-group__item:nth-last-child(2) {"
